Goal: Obtain resource: Download file/media

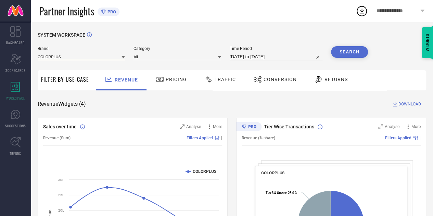
click at [95, 55] on input at bounding box center [81, 56] width 87 height 7
click at [147, 59] on input at bounding box center [177, 56] width 87 height 7
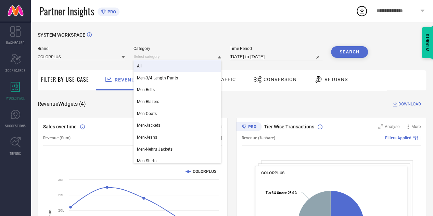
click at [146, 63] on div "All" at bounding box center [177, 66] width 87 height 12
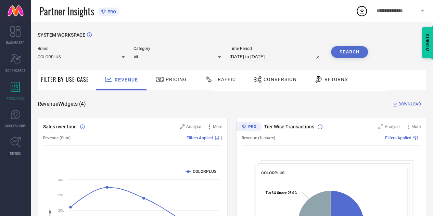
click at [224, 81] on span "Traffic" at bounding box center [225, 79] width 21 height 5
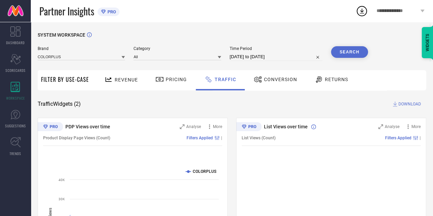
select select "6"
select select "2025"
select select "7"
select select "2025"
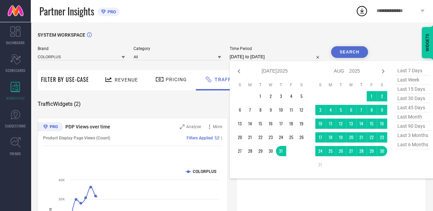
click at [262, 59] on input "[DATE] to [DATE]" at bounding box center [276, 57] width 93 height 8
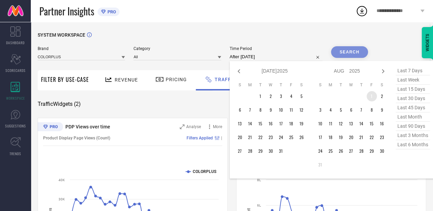
click at [367, 96] on td "1" at bounding box center [372, 96] width 10 height 10
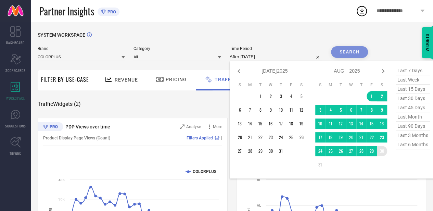
type input "[DATE] to [DATE]"
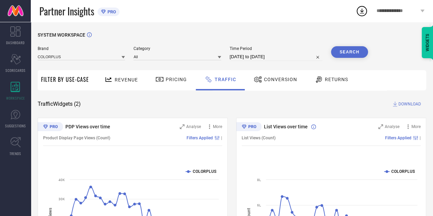
click at [344, 53] on button "Search" at bounding box center [349, 52] width 37 height 12
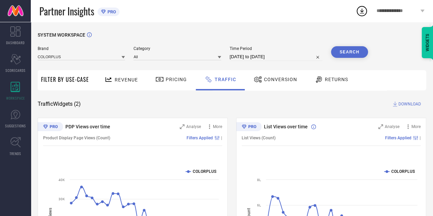
click at [404, 101] on span "DOWNLOAD" at bounding box center [410, 104] width 23 height 7
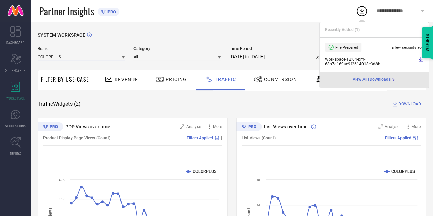
click at [94, 54] on input at bounding box center [81, 56] width 87 height 7
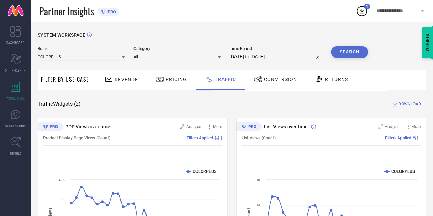
click at [73, 58] on input at bounding box center [81, 56] width 87 height 7
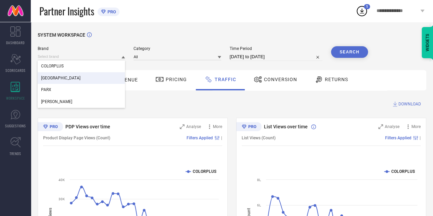
click at [57, 76] on span "[GEOGRAPHIC_DATA]" at bounding box center [60, 78] width 39 height 5
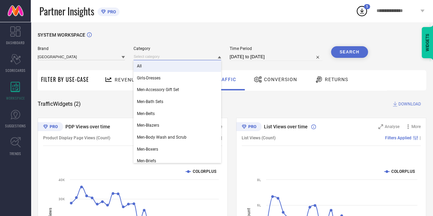
drag, startPoint x: 201, startPoint y: 54, endPoint x: 167, endPoint y: 70, distance: 37.1
click at [167, 60] on div "All Girls-Dresses Men-Accessory Gift Set Men-Bath Sets Men-Belts Men-Blazers Me…" at bounding box center [177, 56] width 87 height 7
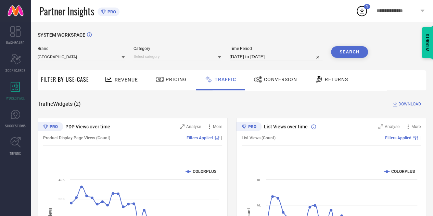
click at [167, 70] on div "SYSTEM WORKSPACE [GEOGRAPHIC_DATA] Category Time Period [DATE] to [DATE] Search…" at bounding box center [232, 160] width 389 height 257
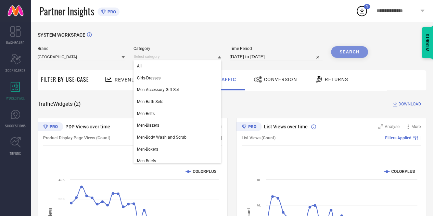
click at [187, 59] on input at bounding box center [177, 56] width 87 height 7
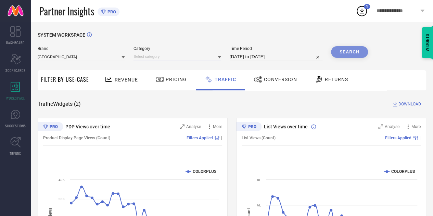
click at [162, 59] on input at bounding box center [177, 56] width 87 height 7
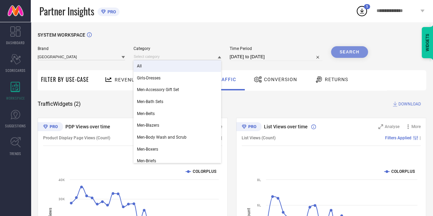
click at [150, 68] on div "All" at bounding box center [177, 66] width 87 height 12
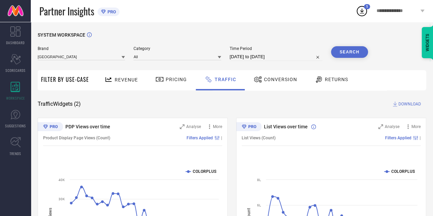
click at [346, 54] on button "Search" at bounding box center [349, 52] width 37 height 12
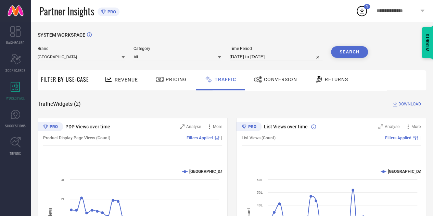
click at [402, 103] on span "DOWNLOAD" at bounding box center [410, 104] width 23 height 7
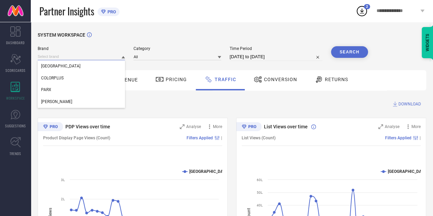
click at [120, 57] on input at bounding box center [81, 56] width 87 height 7
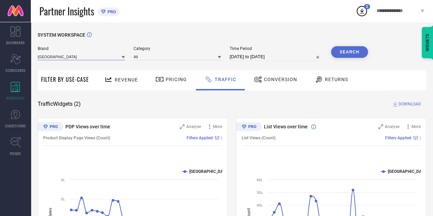
click at [118, 59] on input at bounding box center [81, 56] width 87 height 7
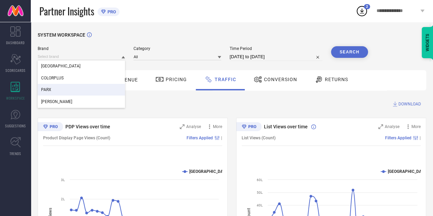
click at [69, 91] on div "PARX" at bounding box center [81, 90] width 87 height 12
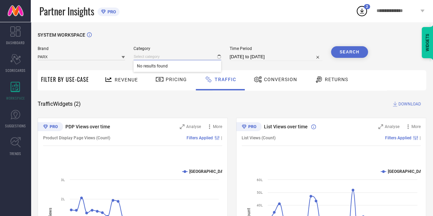
click at [175, 56] on input at bounding box center [177, 56] width 87 height 7
click at [162, 59] on input at bounding box center [177, 56] width 87 height 7
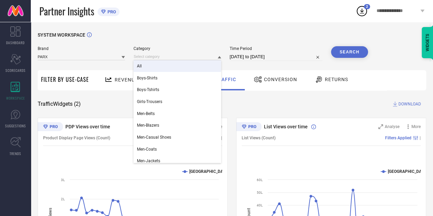
click at [147, 69] on div "All" at bounding box center [177, 66] width 87 height 12
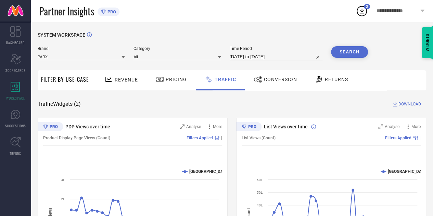
click at [353, 53] on button "Search" at bounding box center [349, 52] width 37 height 12
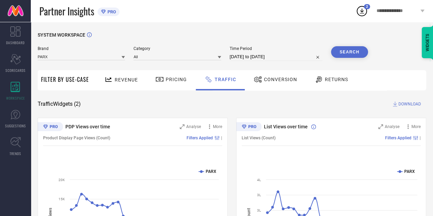
click at [409, 104] on span "DOWNLOAD" at bounding box center [410, 104] width 23 height 7
click at [283, 108] on div "SYSTEM WORKSPACE Brand PARX Category All Time Period [DATE] to [DATE] Search Fi…" at bounding box center [232, 160] width 389 height 257
click at [125, 56] on div "Brand PARX Category All Time Period [DATE] to [DATE] Search" at bounding box center [203, 53] width 331 height 15
click at [123, 58] on icon at bounding box center [123, 57] width 3 height 2
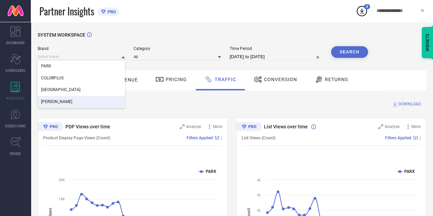
click at [72, 101] on div "[PERSON_NAME]" at bounding box center [81, 102] width 87 height 12
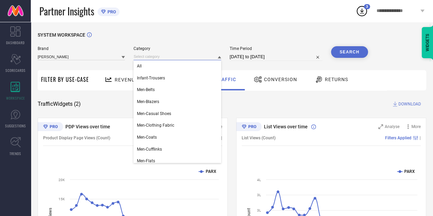
click at [187, 58] on input at bounding box center [177, 56] width 87 height 7
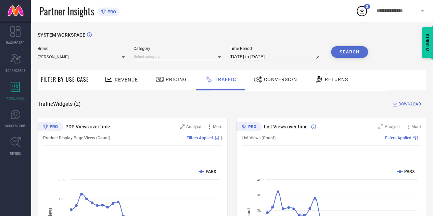
click at [148, 57] on input at bounding box center [177, 56] width 87 height 7
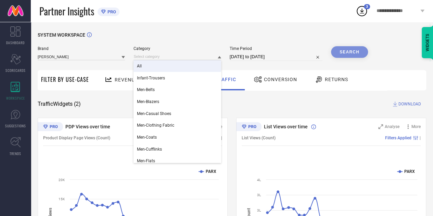
click at [139, 66] on span "All" at bounding box center [139, 66] width 5 height 5
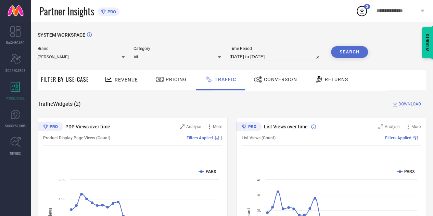
click at [355, 54] on button "Search" at bounding box center [349, 52] width 37 height 12
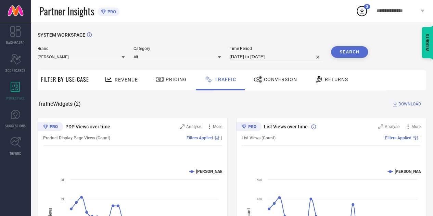
click at [406, 101] on span "DOWNLOAD" at bounding box center [410, 104] width 23 height 7
